Goal: Transaction & Acquisition: Book appointment/travel/reservation

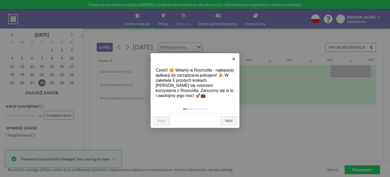
scroll to position [0, 508]
click at [229, 122] on link "Next" at bounding box center [229, 120] width 16 height 9
click at [229, 122] on div at bounding box center [195, 88] width 390 height 177
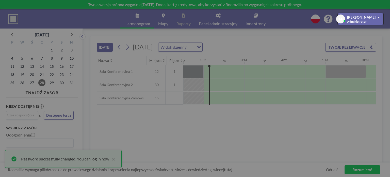
click at [229, 122] on div at bounding box center [195, 88] width 390 height 177
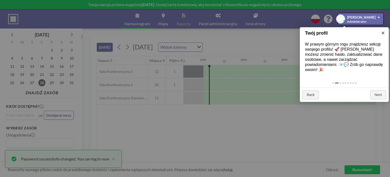
click at [332, 88] on div "Back Next" at bounding box center [344, 94] width 89 height 14
click at [315, 87] on div "Back Next" at bounding box center [344, 94] width 89 height 14
click at [314, 91] on link "Back" at bounding box center [311, 94] width 17 height 9
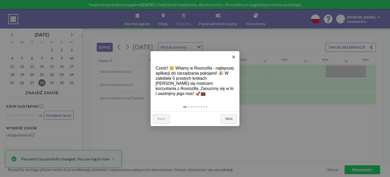
click at [162, 120] on link "Back" at bounding box center [161, 118] width 17 height 9
click at [234, 58] on link "×" at bounding box center [233, 56] width 11 height 11
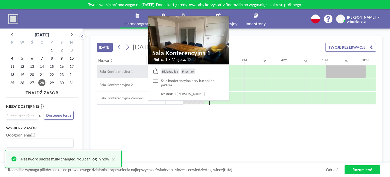
click at [129, 72] on span "Sala Konferencyjna 1" at bounding box center [115, 71] width 36 height 5
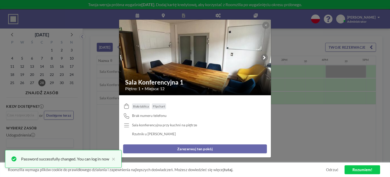
click at [194, 148] on button "Zarezerwuj ten pokój" at bounding box center [195, 148] width 144 height 9
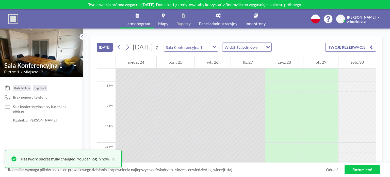
scroll to position [269, 0]
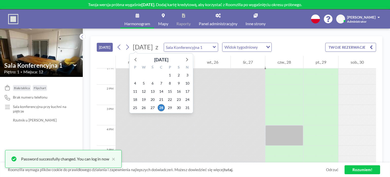
click at [145, 48] on span "[DATE]" at bounding box center [143, 47] width 20 height 8
click at [186, 60] on icon at bounding box center [187, 59] width 7 height 7
click at [160, 75] on span "4" at bounding box center [161, 74] width 7 height 7
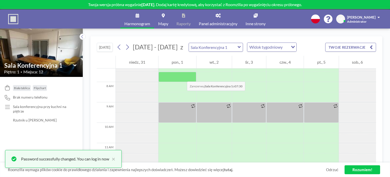
scroll to position [153, 0]
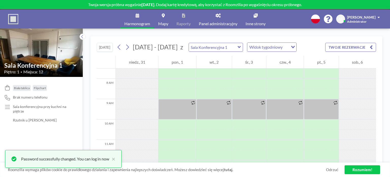
click at [238, 47] on icon at bounding box center [239, 46] width 3 height 5
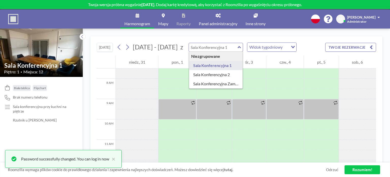
click at [238, 47] on icon at bounding box center [239, 46] width 3 height 5
type input "Sala Konferencyjna 1"
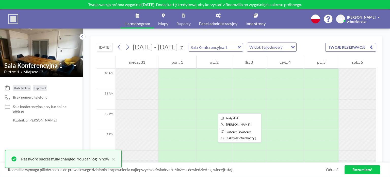
scroll to position [203, 0]
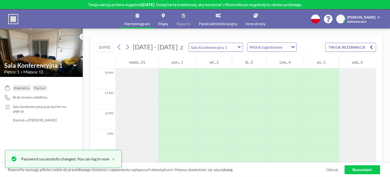
click at [238, 48] on icon at bounding box center [239, 47] width 3 height 2
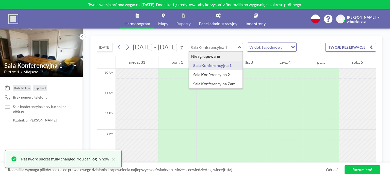
click at [238, 47] on icon at bounding box center [239, 46] width 3 height 5
type input "Sala Konferencyjna 1"
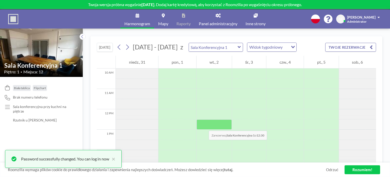
click at [204, 125] on div at bounding box center [214, 124] width 35 height 10
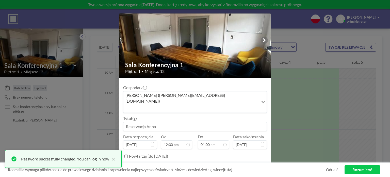
scroll to position [17, 0]
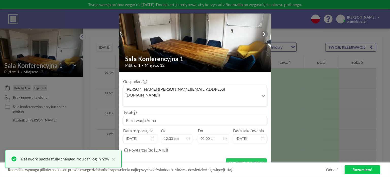
click at [171, 116] on input at bounding box center [195, 120] width 143 height 9
type input "spotkanie"
click at [235, 158] on button "ZAREZERWUJ TERAZ" at bounding box center [246, 162] width 41 height 9
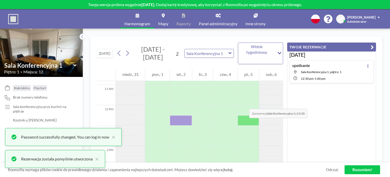
scroll to position [229, 0]
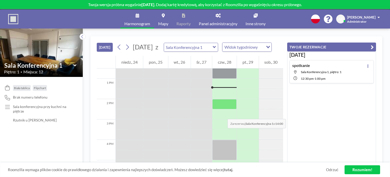
scroll to position [229, 0]
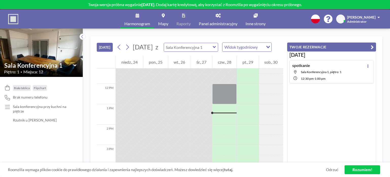
click at [199, 50] on input "text" at bounding box center [188, 47] width 49 height 8
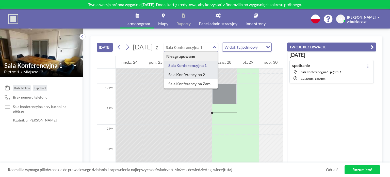
type input "Sala Konferencyjna 2"
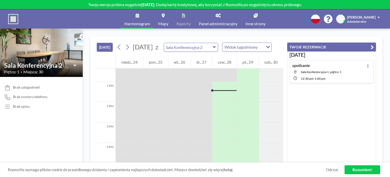
scroll to position [254, 0]
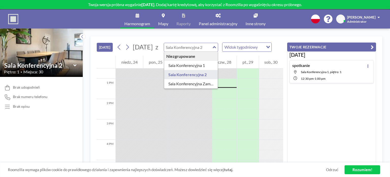
click at [196, 50] on input "text" at bounding box center [188, 47] width 49 height 8
type input "Sala Konferencyjna 1"
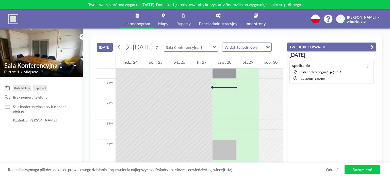
click at [200, 49] on input "text" at bounding box center [188, 47] width 49 height 8
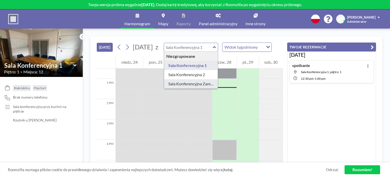
type input "Sala Konferencyjna Zamówienia"
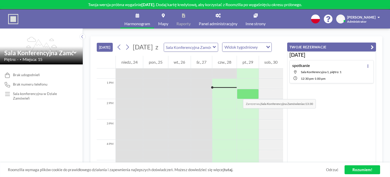
scroll to position [280, 0]
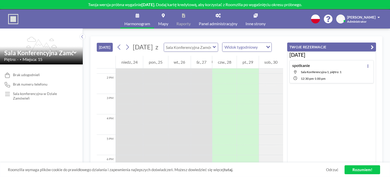
click at [210, 48] on input "text" at bounding box center [188, 47] width 49 height 8
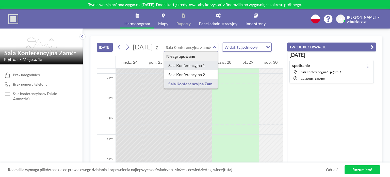
type input "Sala Konferencyjna 1"
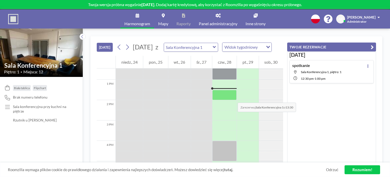
scroll to position [254, 0]
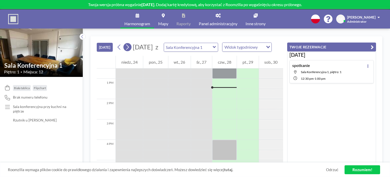
click at [125, 51] on icon at bounding box center [127, 47] width 5 height 8
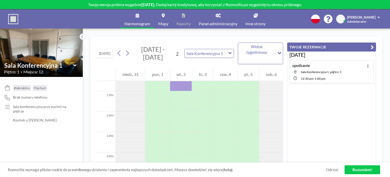
click at [329, 171] on link "Odrzuć" at bounding box center [332, 169] width 12 height 5
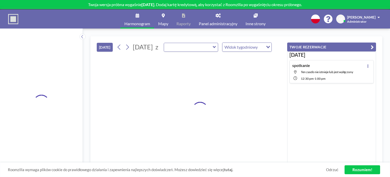
type input "Sala Konferencyjna 1"
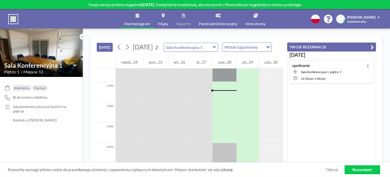
scroll to position [254, 0]
click at [362, 167] on link "Rozumiem!" at bounding box center [363, 169] width 36 height 9
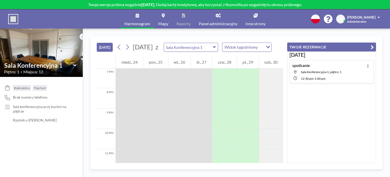
scroll to position [403, 0]
click at [312, 46] on button "TWOJE REZERWACJE" at bounding box center [331, 46] width 89 height 9
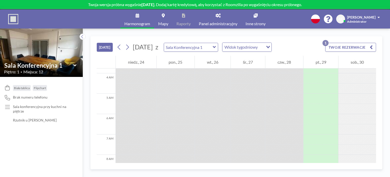
scroll to position [15, 0]
click at [345, 45] on button "TWOJE REZERWACJE 1" at bounding box center [351, 47] width 51 height 9
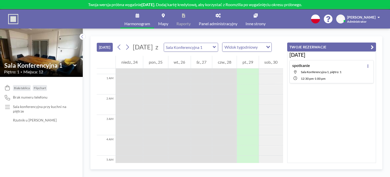
click at [379, 18] on span at bounding box center [379, 18] width 2 height 4
click at [378, 16] on span at bounding box center [379, 18] width 2 height 4
click at [224, 18] on link "Panel administracyjny" at bounding box center [218, 18] width 47 height 19
